Goal: Communication & Community: Connect with others

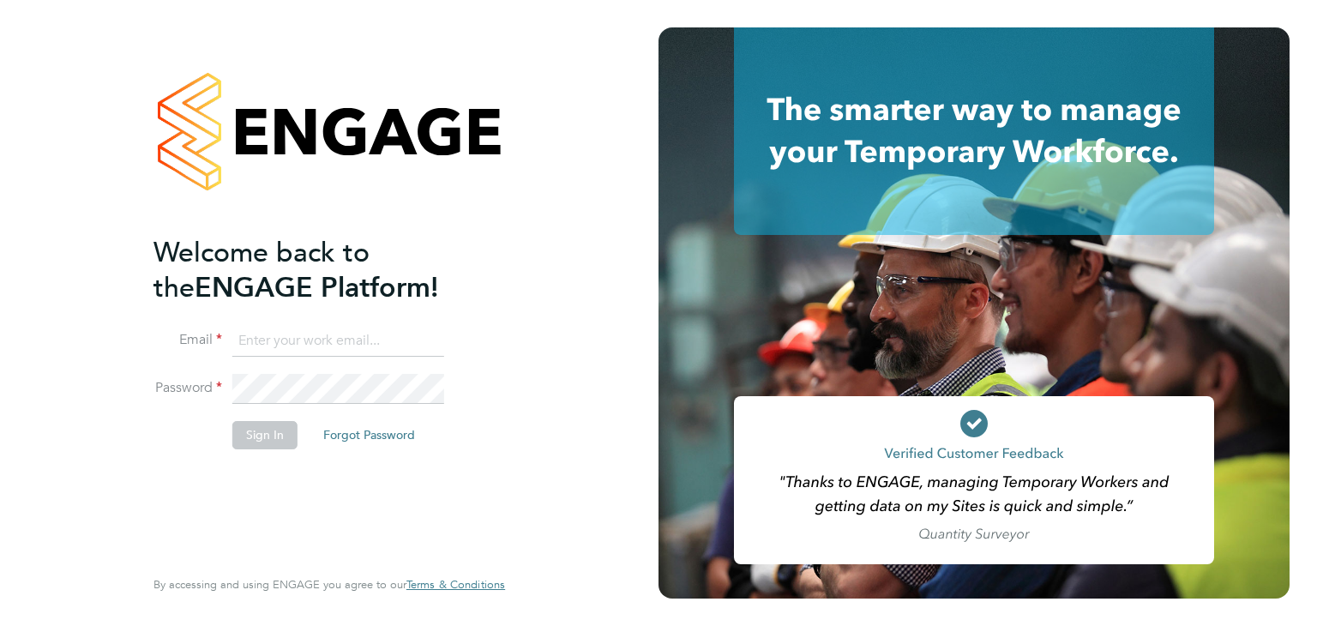
type input "lucy.vandergucht@buildrec.com"
click at [276, 441] on button "Sign In" at bounding box center [264, 434] width 65 height 27
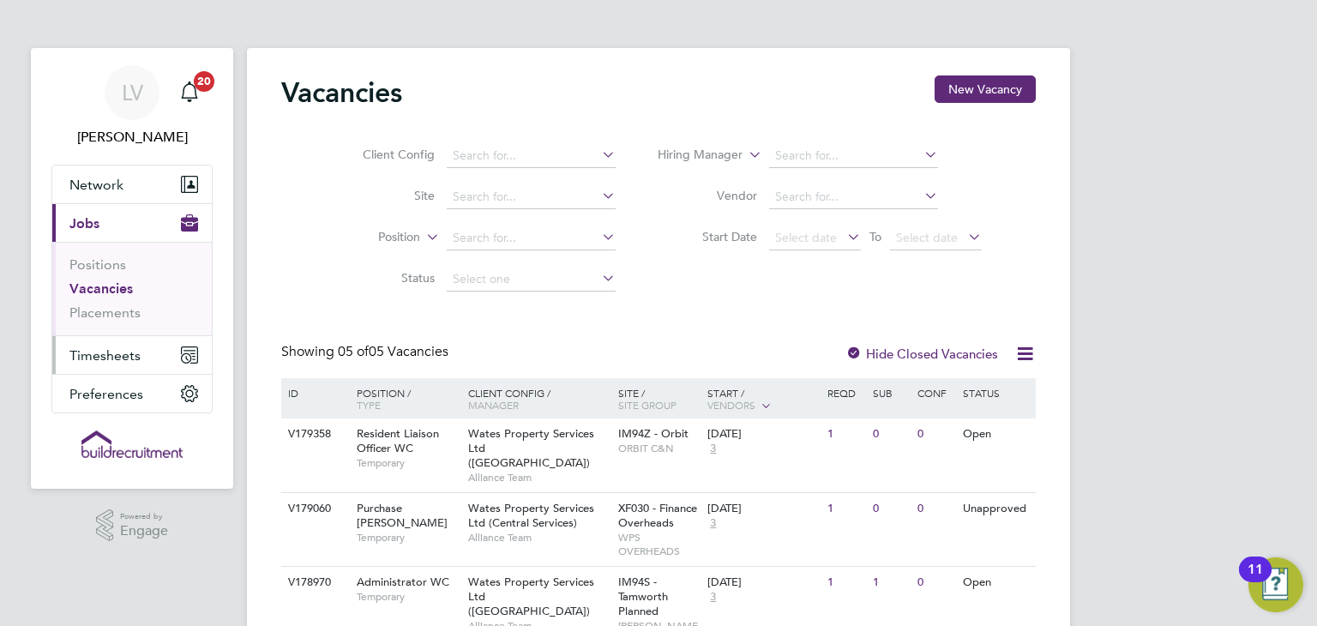
click at [130, 357] on span "Timesheets" at bounding box center [104, 355] width 71 height 16
click at [110, 351] on span "Timesheets" at bounding box center [104, 355] width 71 height 16
click at [124, 349] on span "Timesheets" at bounding box center [104, 355] width 71 height 16
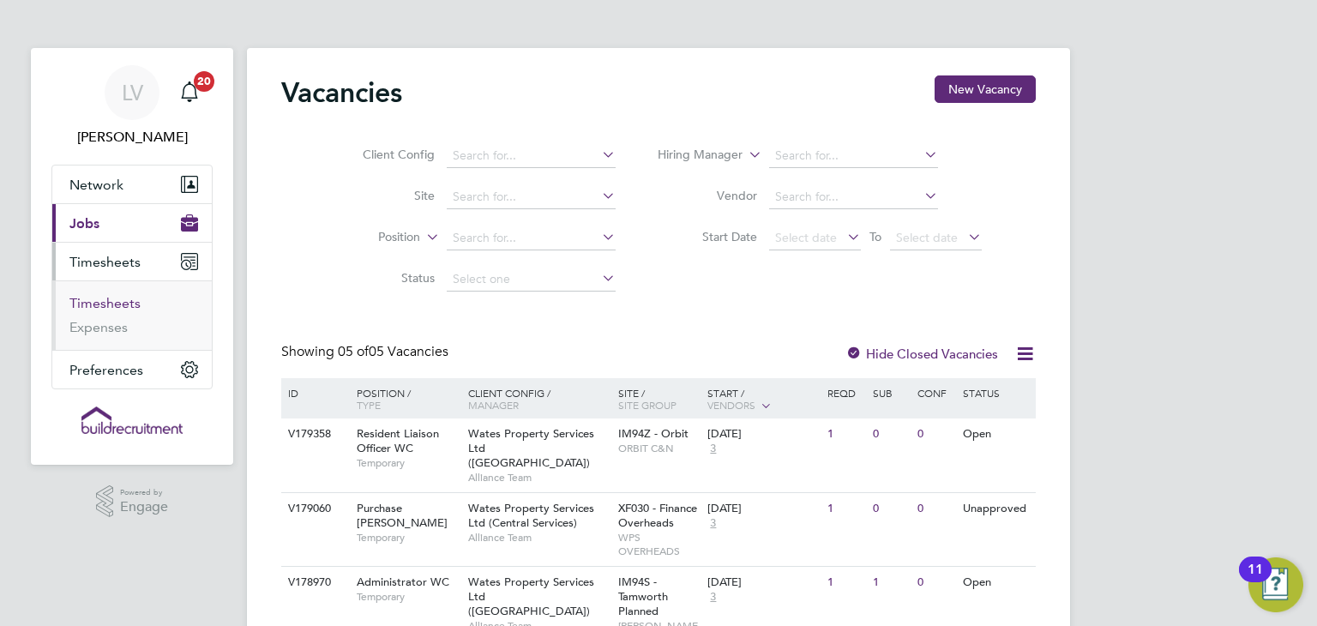
click at [114, 302] on link "Timesheets" at bounding box center [104, 303] width 71 height 16
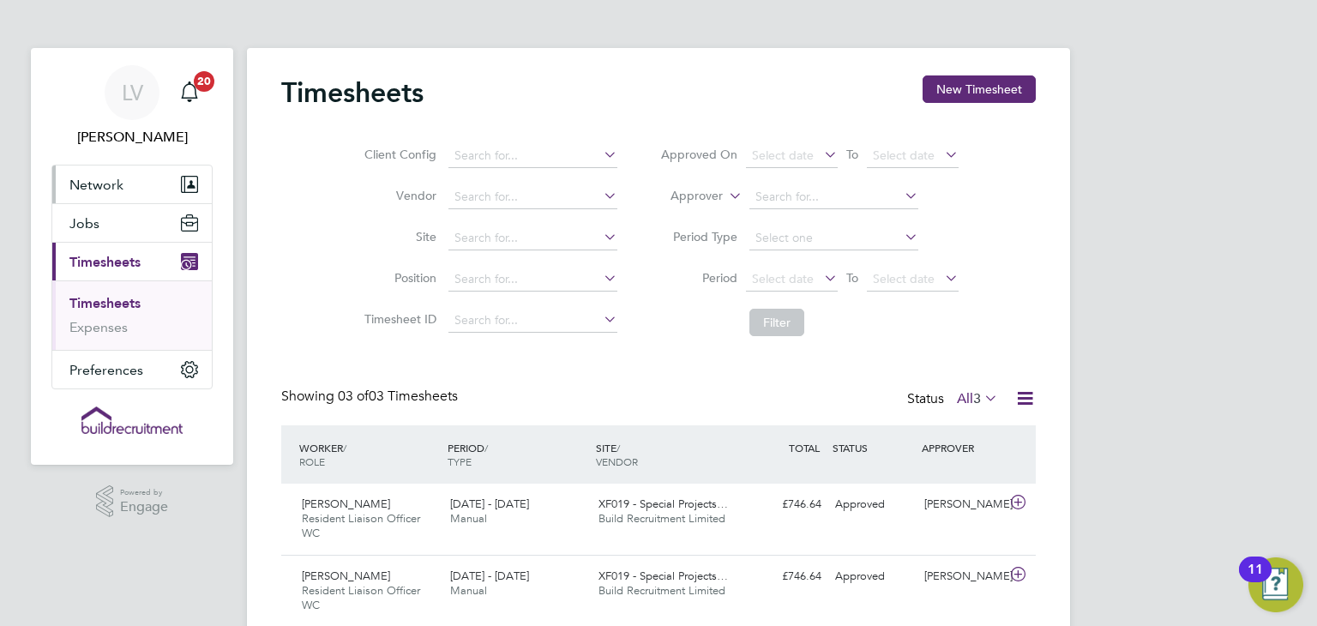
drag, startPoint x: 137, startPoint y: 176, endPoint x: 121, endPoint y: 186, distance: 19.3
click at [137, 176] on button "Network" at bounding box center [132, 185] width 160 height 38
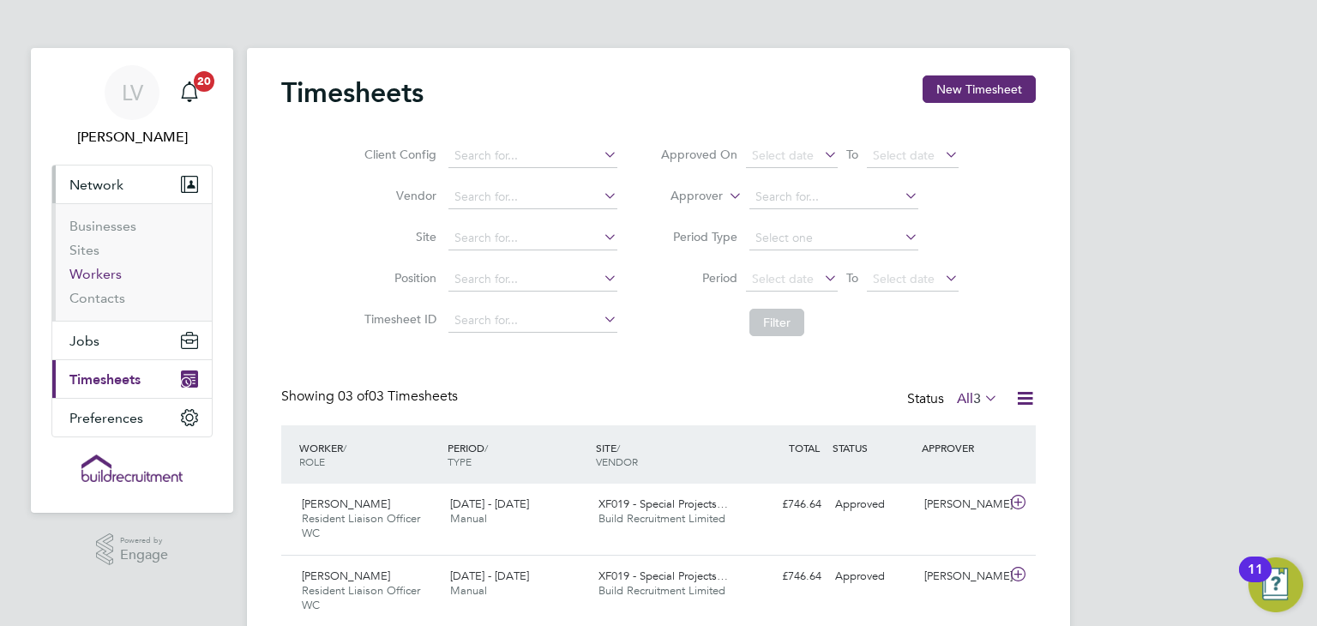
click at [105, 275] on link "Workers" at bounding box center [95, 274] width 52 height 16
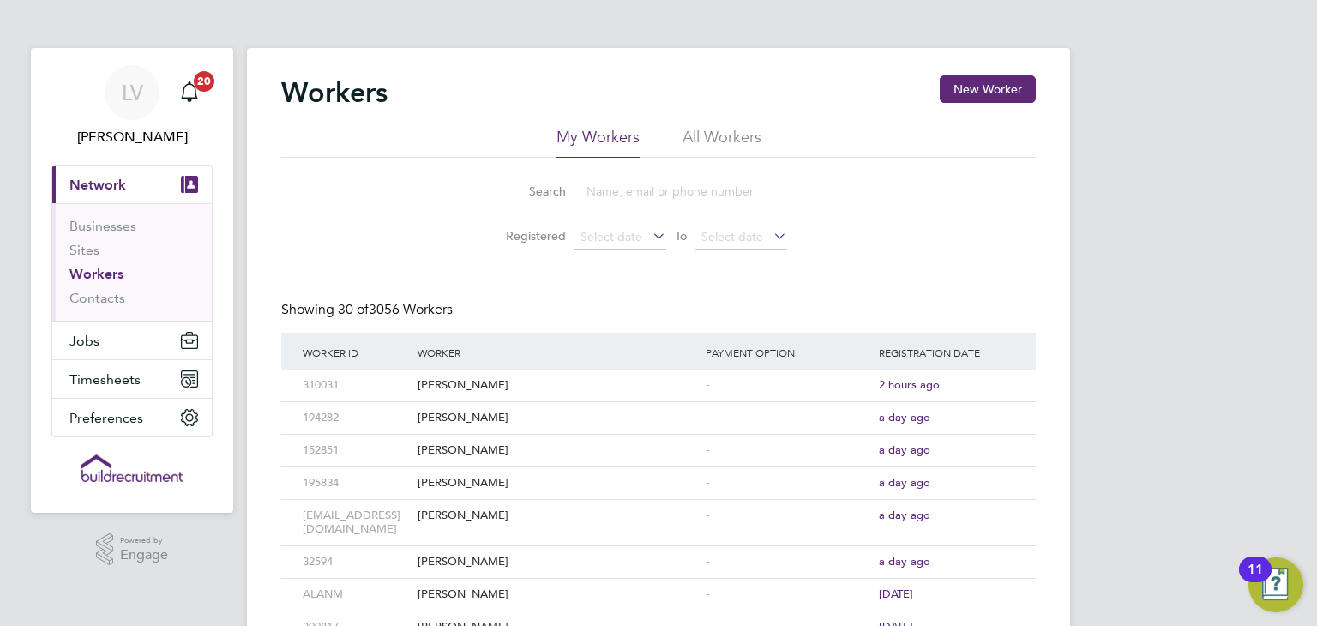
click at [628, 179] on input at bounding box center [703, 191] width 250 height 33
click at [742, 136] on li "All Workers" at bounding box center [722, 142] width 79 height 31
click at [689, 189] on input at bounding box center [703, 191] width 250 height 33
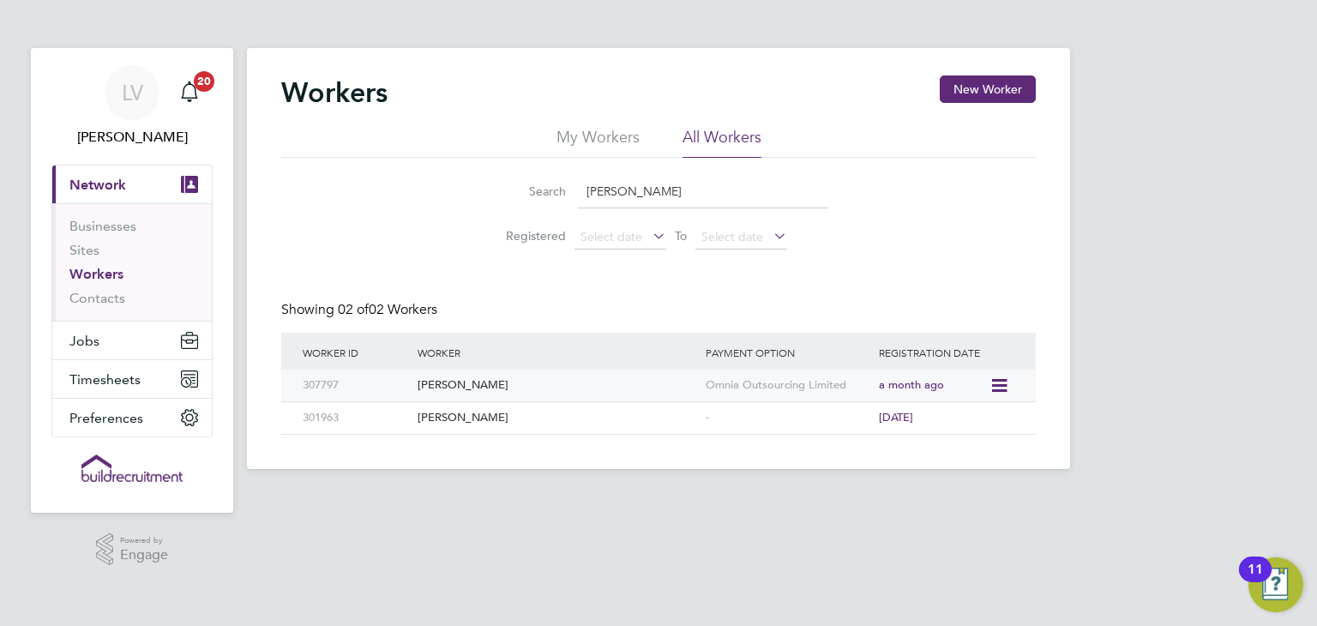
type input "janet"
click at [547, 378] on div "[PERSON_NAME]" at bounding box center [557, 386] width 288 height 32
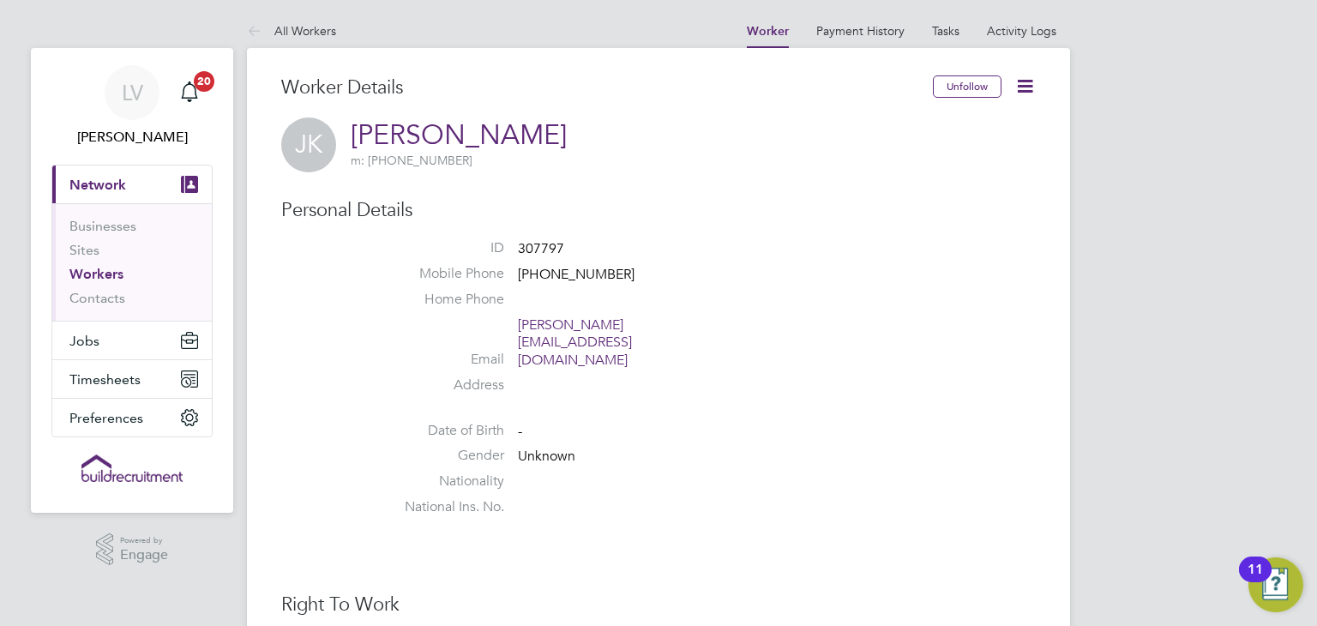
click at [1032, 88] on icon at bounding box center [1024, 85] width 21 height 21
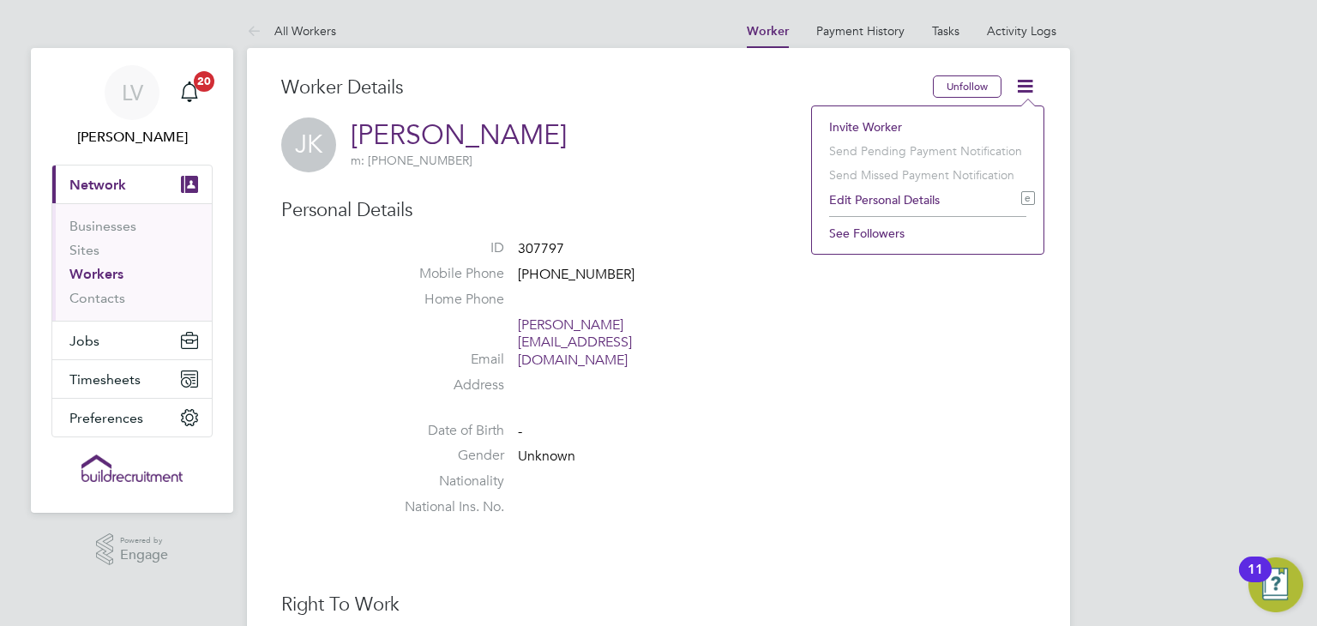
click at [886, 120] on li "Invite Worker" at bounding box center [928, 127] width 214 height 24
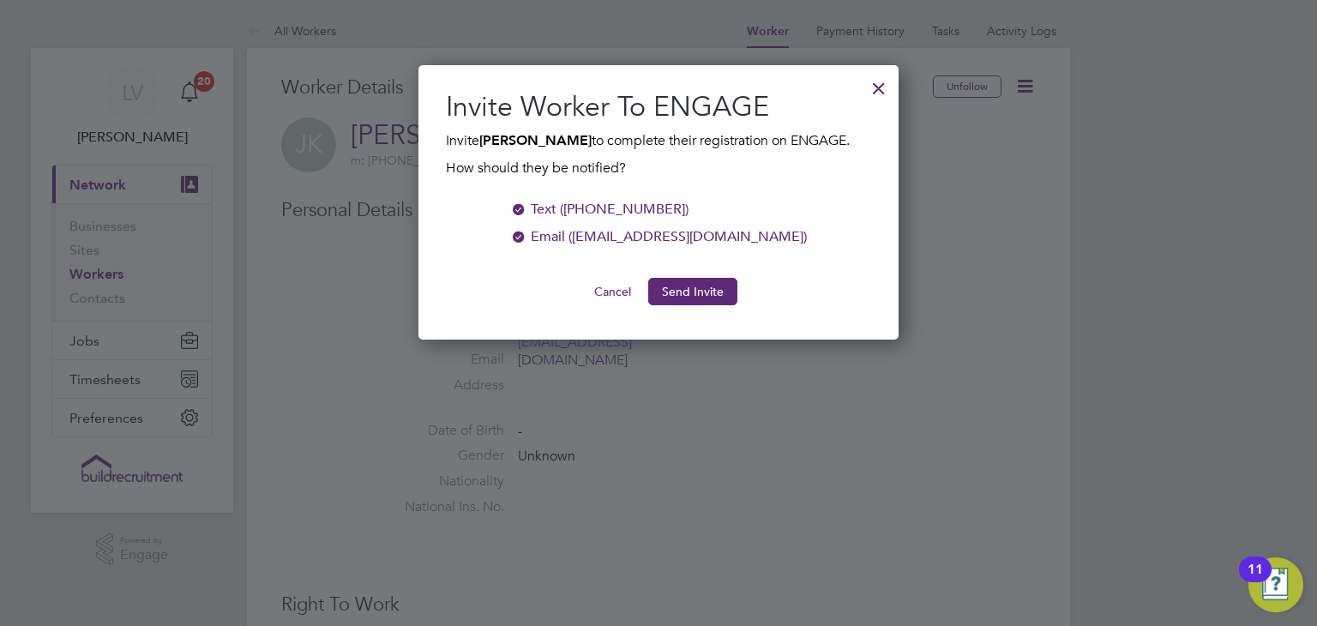
scroll to position [274, 481]
click at [696, 296] on button "Send Invite" at bounding box center [692, 291] width 89 height 27
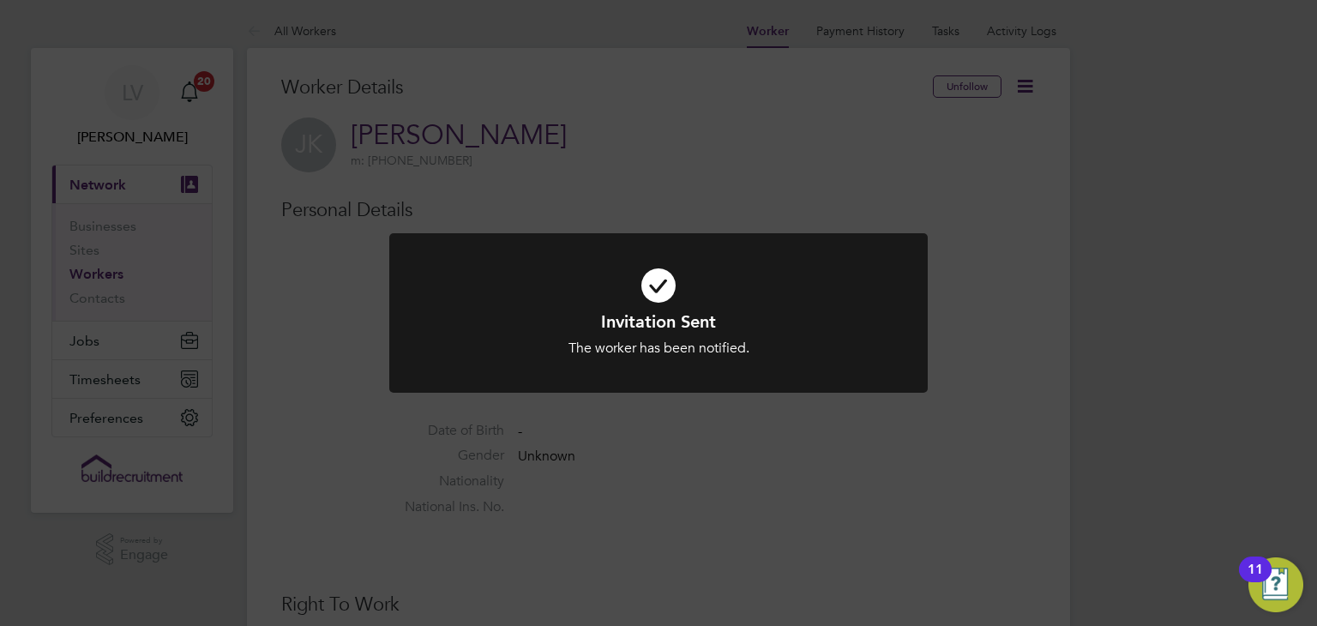
click at [725, 183] on div "Invitation Sent The worker has been notified. Cancel Okay" at bounding box center [658, 313] width 1317 height 626
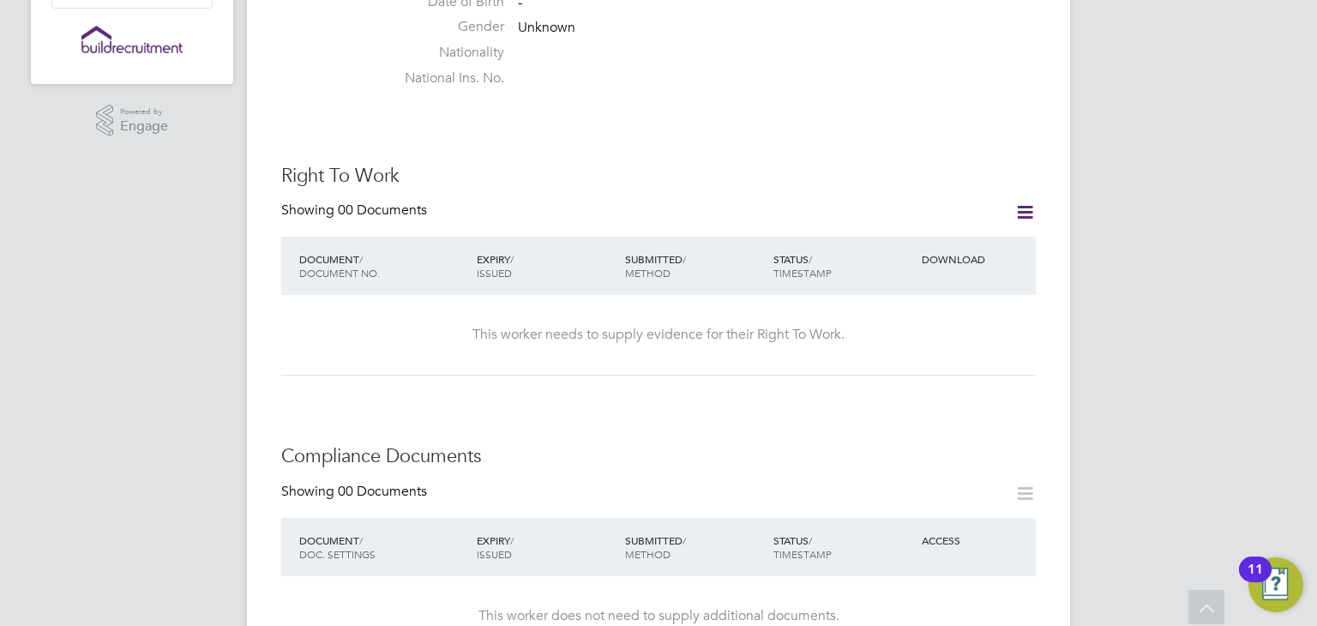
scroll to position [0, 0]
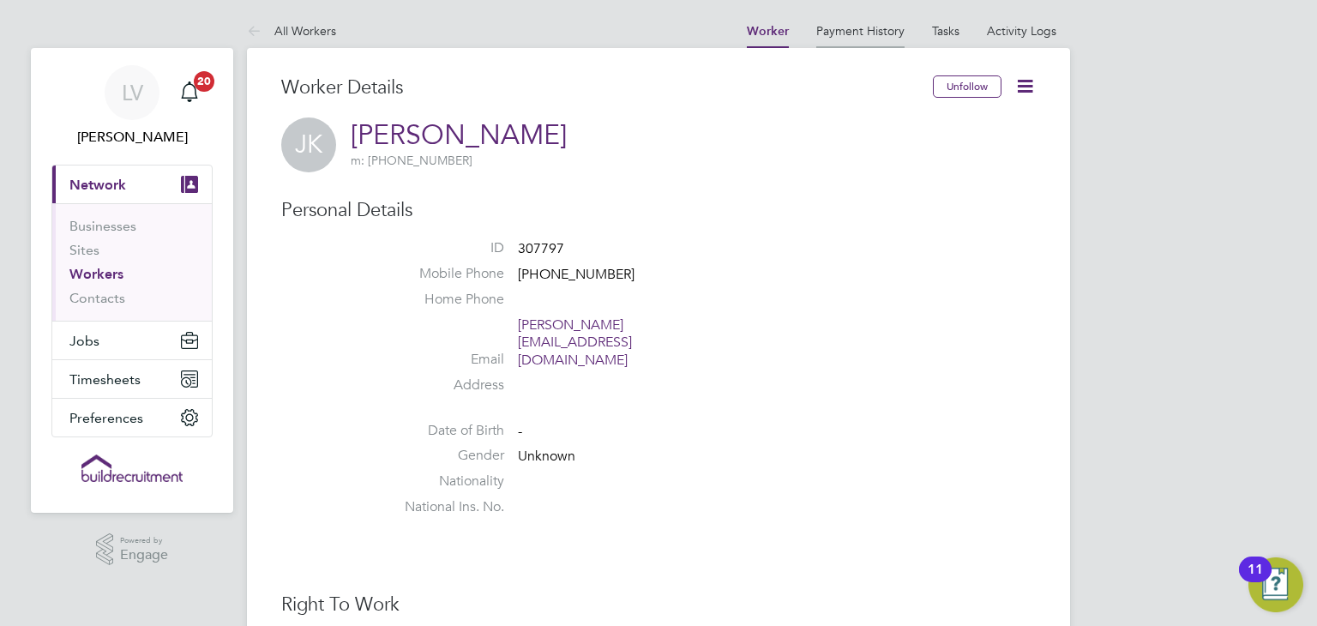
click at [893, 39] on li "Payment History" at bounding box center [860, 31] width 88 height 34
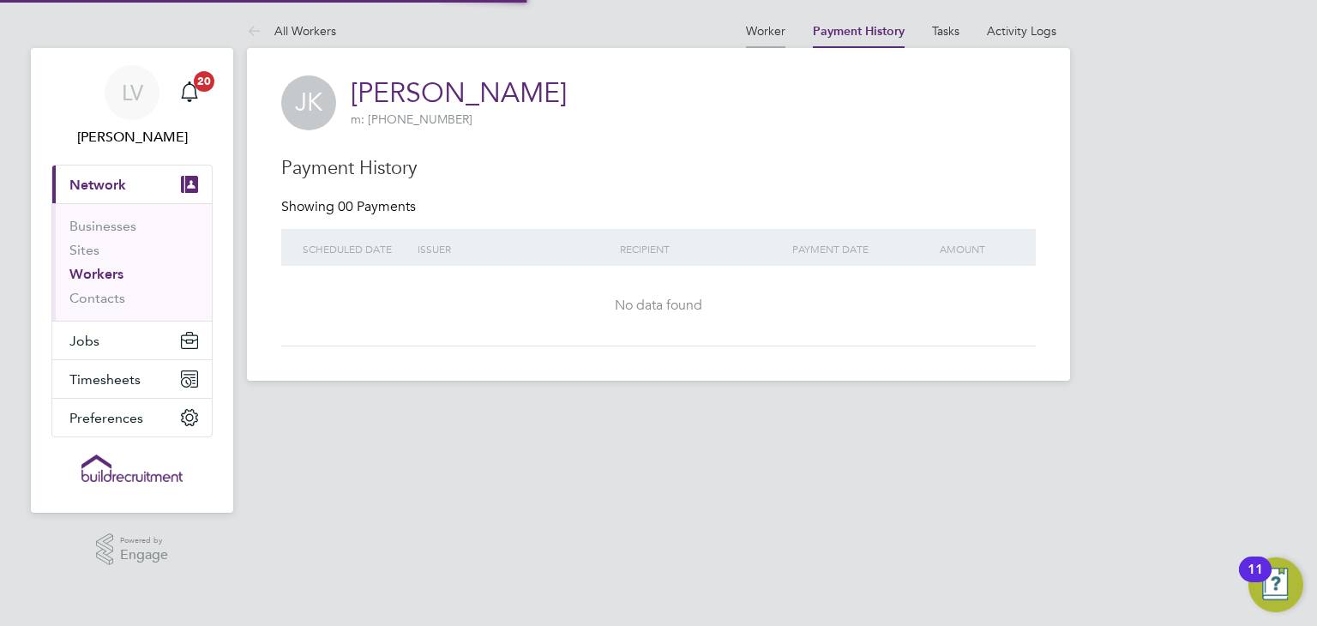
click at [774, 29] on link "Worker" at bounding box center [765, 30] width 39 height 15
